Goal: Task Accomplishment & Management: Manage account settings

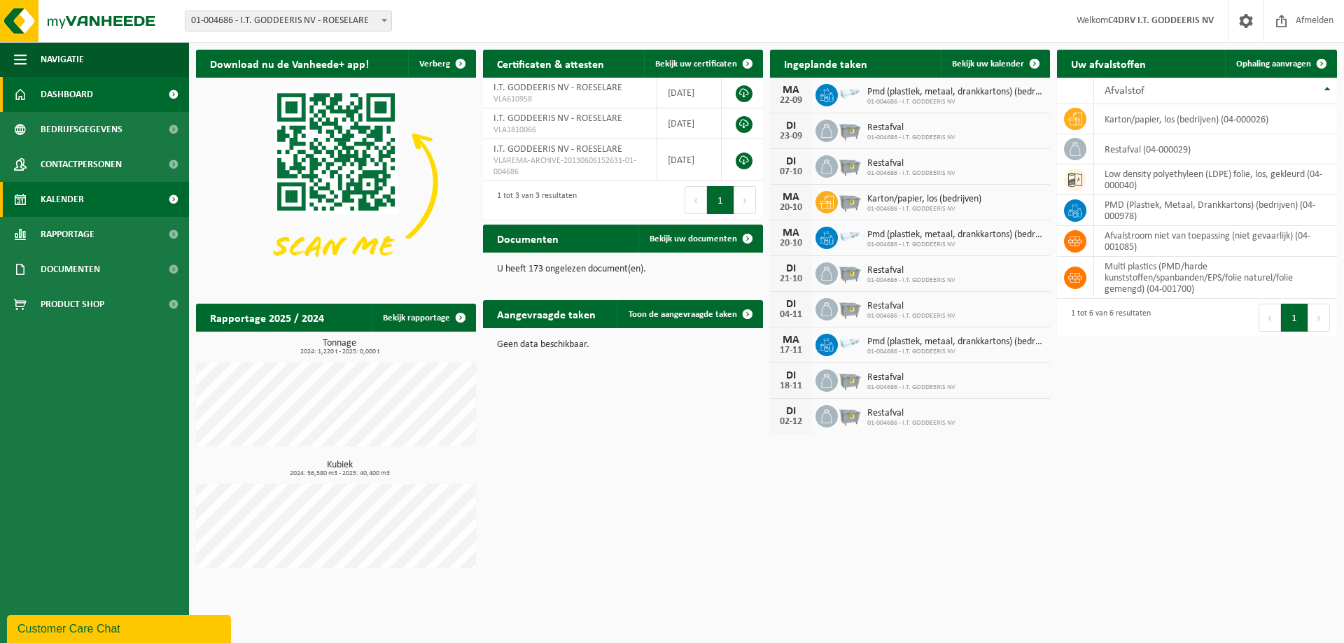
click at [83, 203] on span "Kalender" at bounding box center [62, 199] width 43 height 35
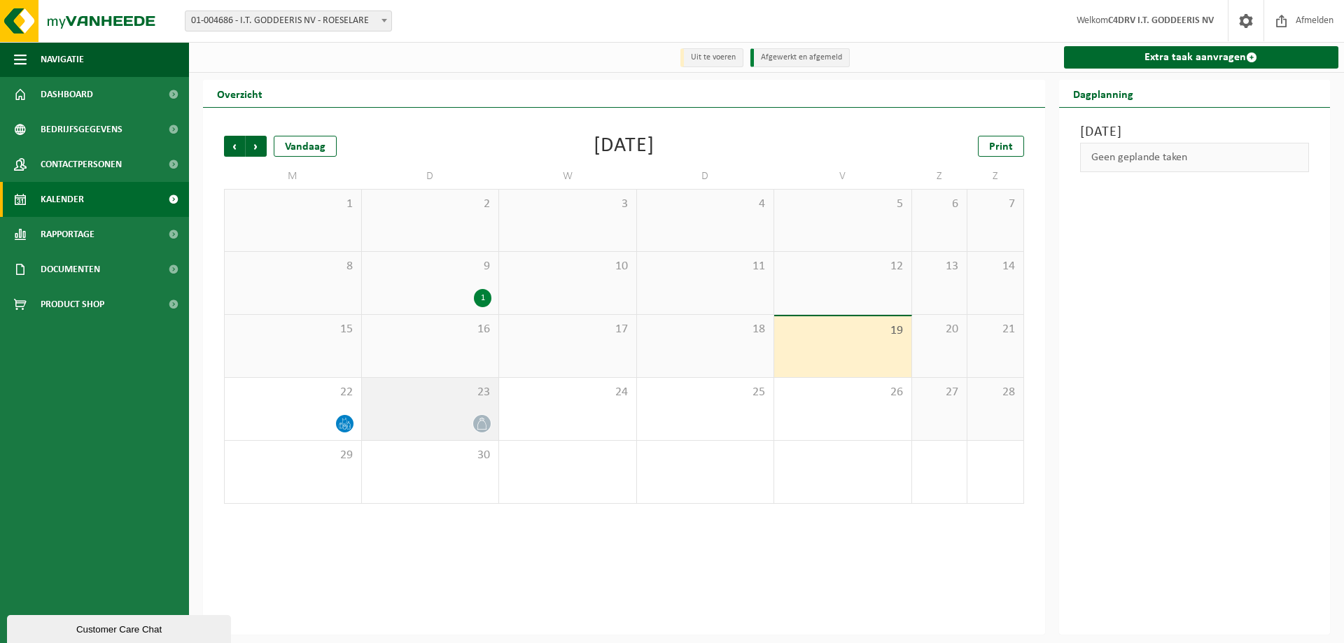
click at [478, 431] on span at bounding box center [481, 423] width 17 height 17
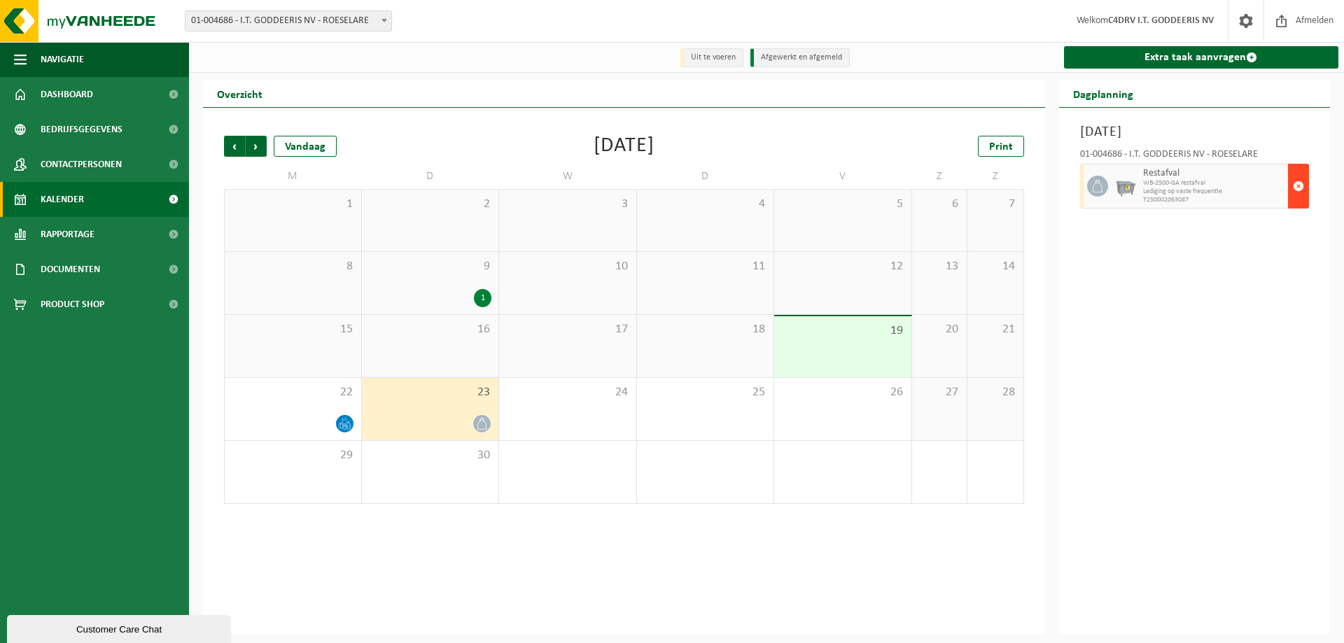
click at [1299, 186] on span "button" at bounding box center [1297, 186] width 11 height 28
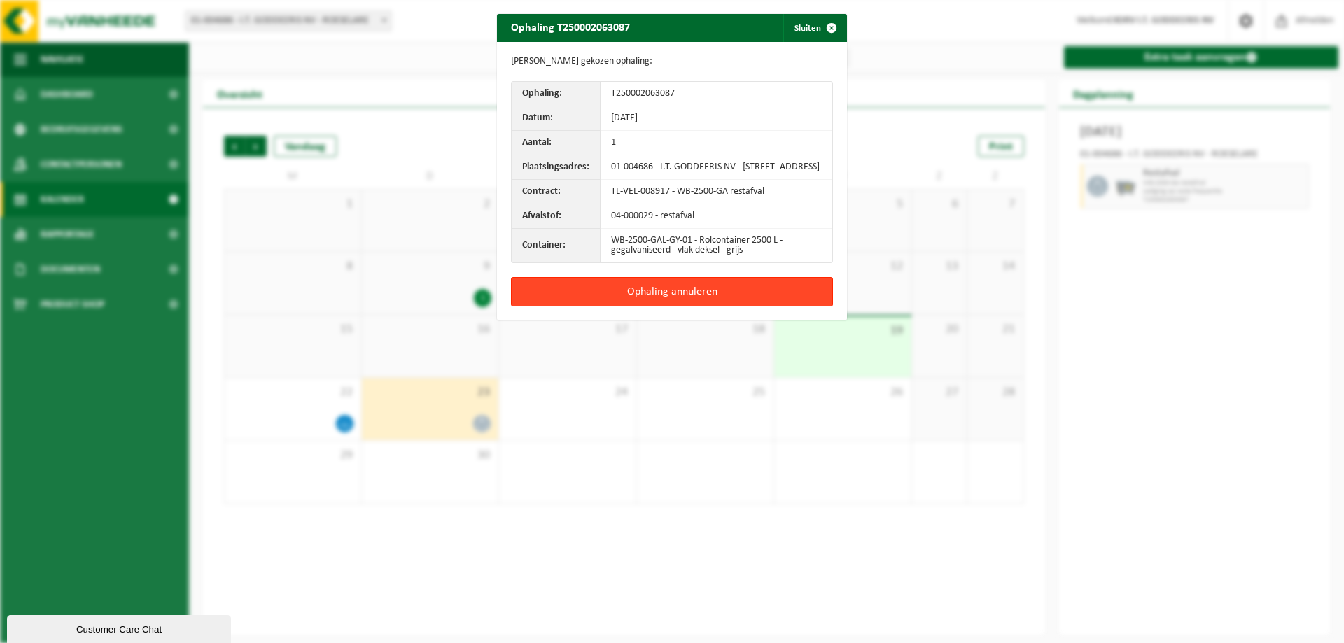
click at [669, 293] on button "Ophaling annuleren" at bounding box center [672, 291] width 322 height 29
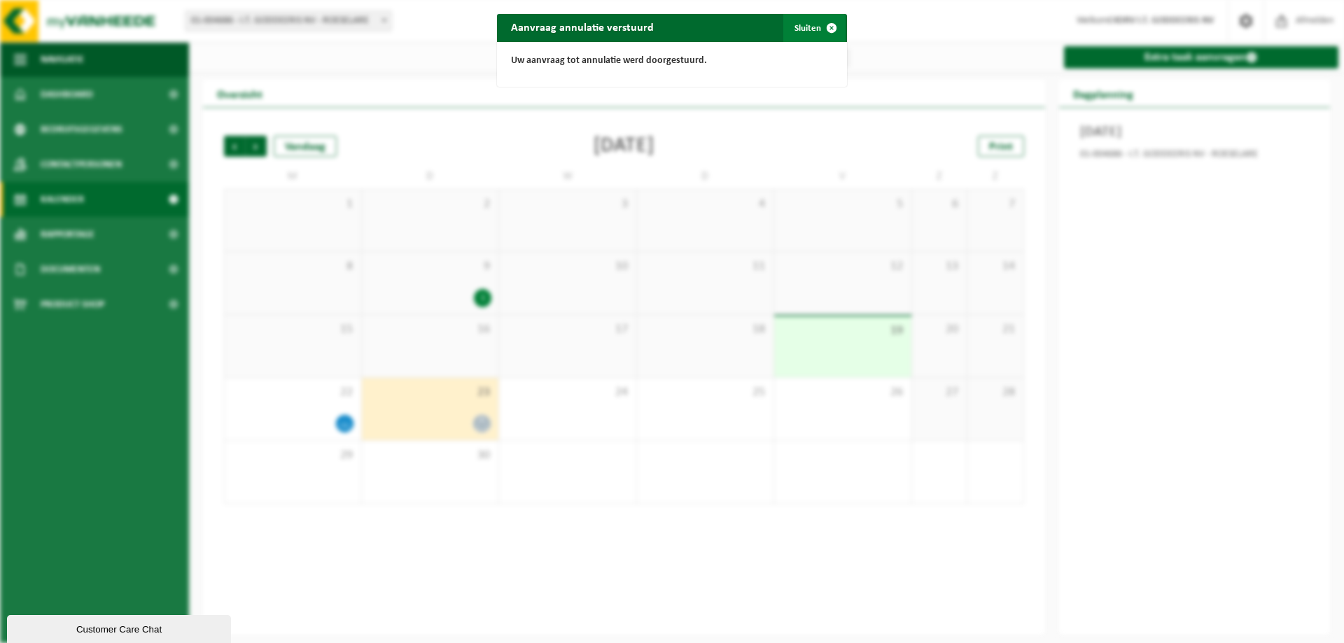
click at [803, 32] on button "Sluiten" at bounding box center [814, 28] width 62 height 28
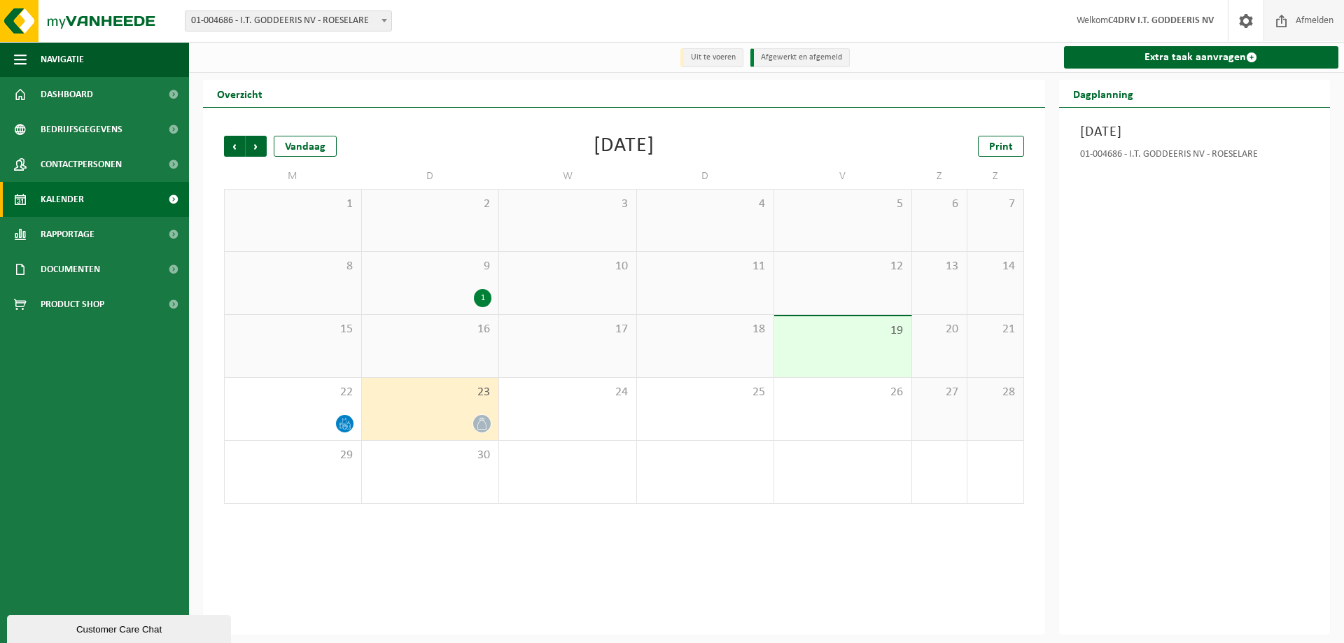
click at [1311, 13] on span "Afmelden" at bounding box center [1314, 20] width 45 height 41
